Goal: Task Accomplishment & Management: Use online tool/utility

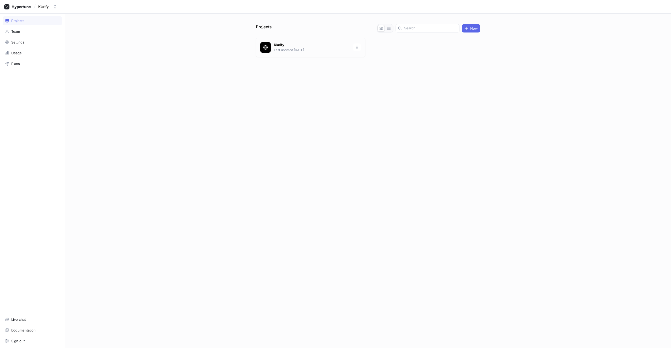
click at [315, 56] on div "Klarify Last updated [DATE]" at bounding box center [311, 47] width 110 height 19
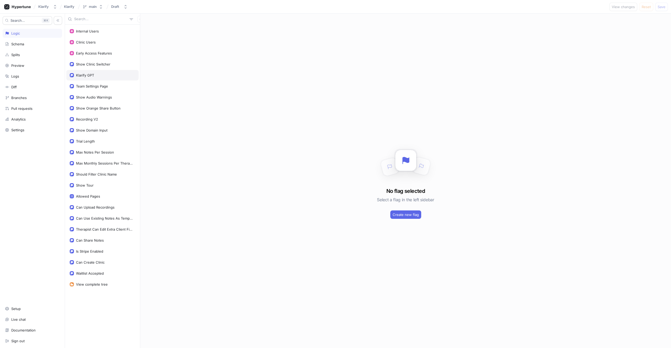
click at [94, 76] on div "Klarify GPT" at bounding box center [85, 75] width 18 height 4
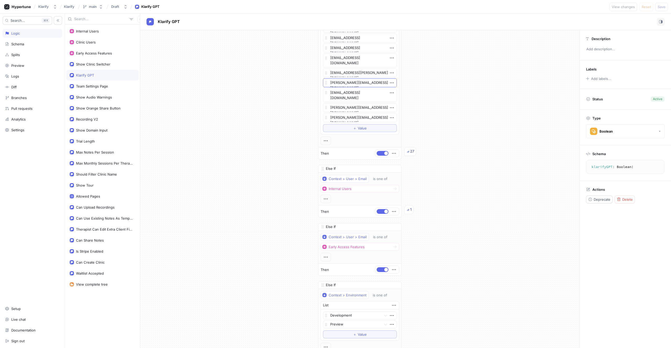
scroll to position [1252, 0]
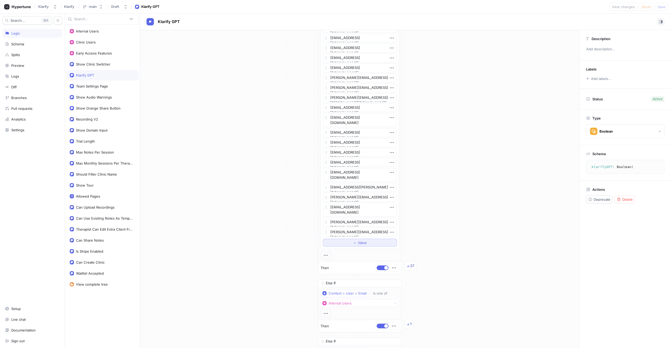
click at [335, 242] on button "＋ Value" at bounding box center [360, 243] width 74 height 8
type textarea "x"
type textarea "[EMAIL_ADDRESS][DOMAIN_NAME]"
click at [353, 261] on button "＋ Value" at bounding box center [360, 258] width 74 height 8
type textarea "x"
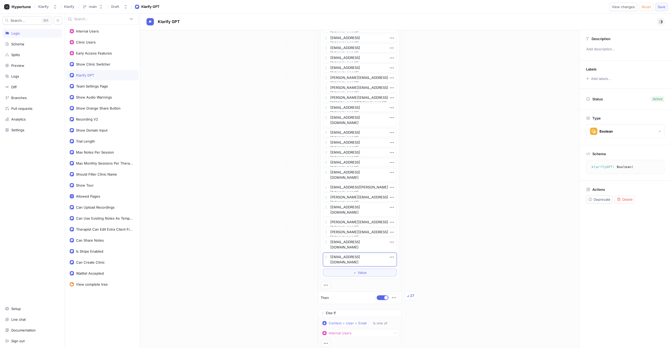
type textarea "[EMAIL_ADDRESS][DOMAIN_NAME]"
click at [659, 7] on span "Save" at bounding box center [662, 6] width 8 height 3
type textarea "x"
